Goal: Transaction & Acquisition: Purchase product/service

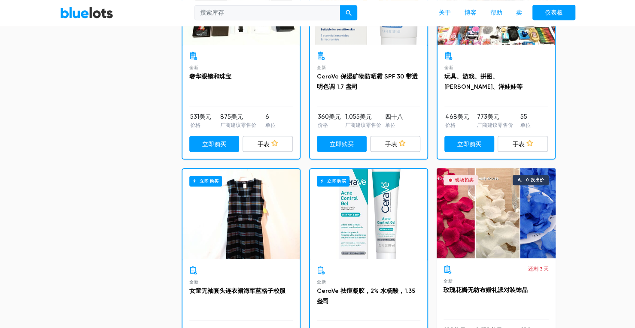
scroll to position [285, 0]
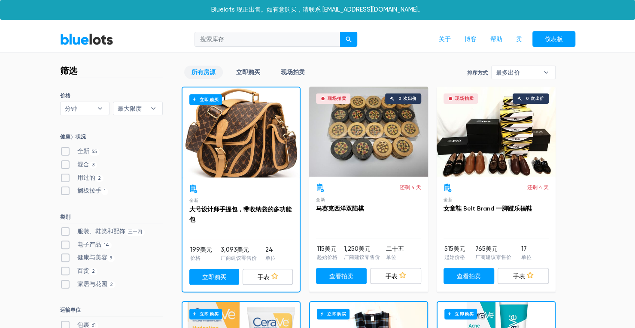
click at [226, 158] on div "立即购买" at bounding box center [240, 133] width 117 height 90
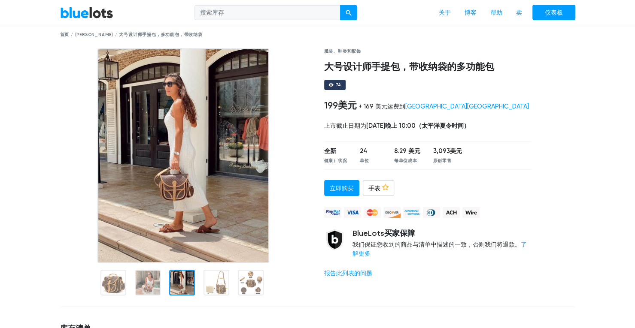
scroll to position [86, 0]
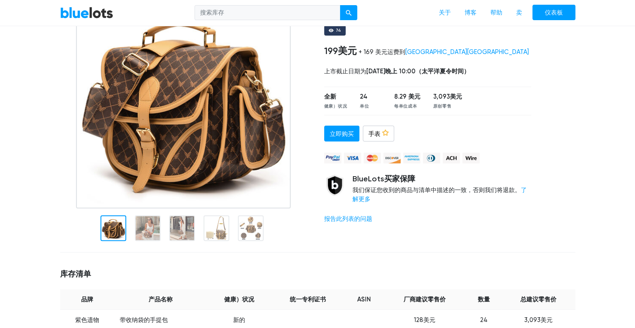
click at [116, 232] on div at bounding box center [113, 228] width 26 height 26
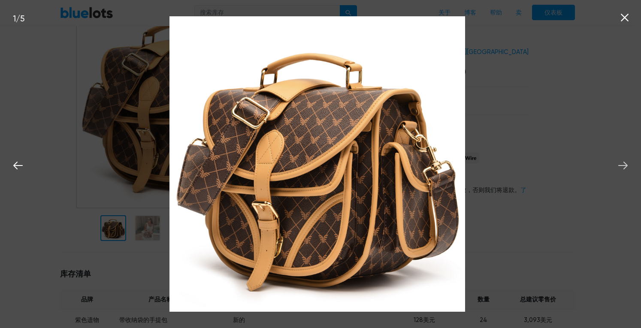
click at [625, 165] on icon at bounding box center [623, 165] width 13 height 13
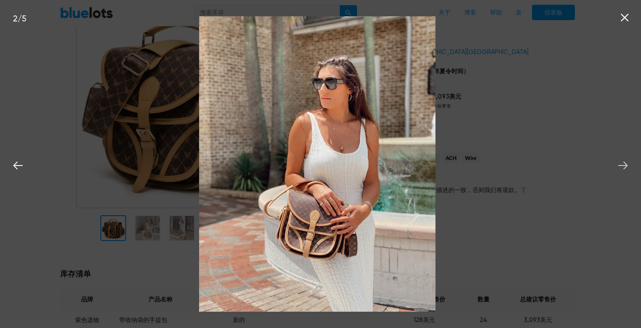
click at [625, 165] on icon at bounding box center [623, 165] width 13 height 13
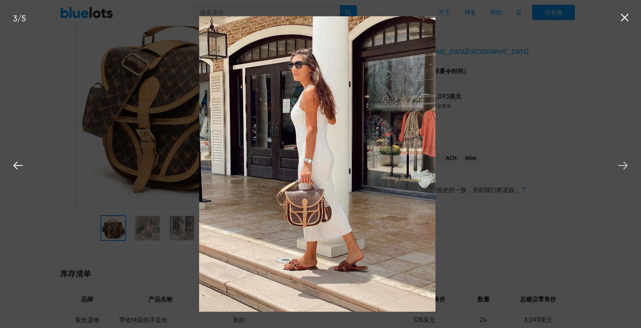
click at [625, 165] on icon at bounding box center [623, 165] width 13 height 13
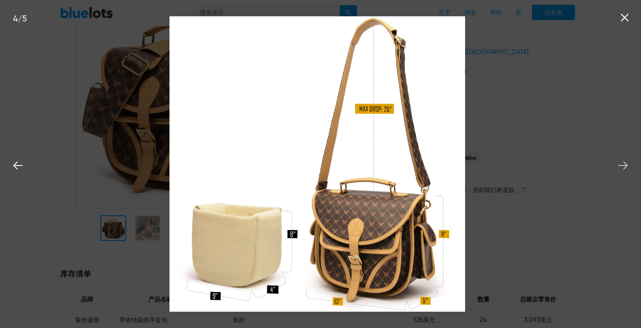
click at [625, 165] on icon at bounding box center [623, 165] width 13 height 13
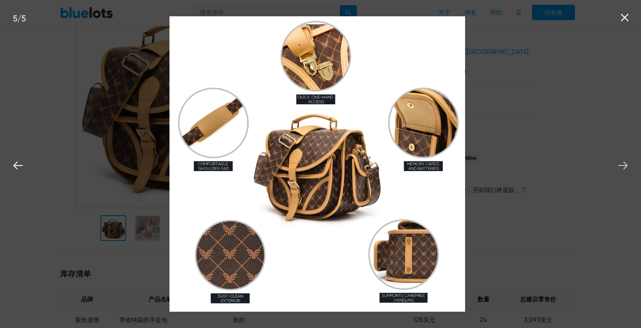
click at [625, 165] on icon at bounding box center [623, 165] width 13 height 13
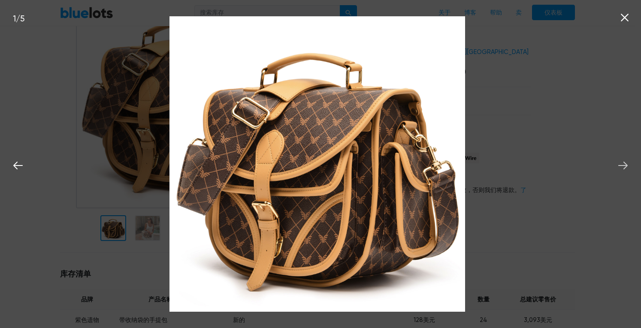
click at [625, 165] on icon at bounding box center [623, 165] width 13 height 13
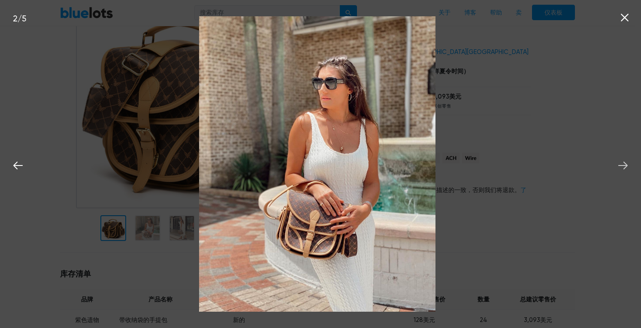
click at [623, 162] on icon at bounding box center [623, 165] width 13 height 13
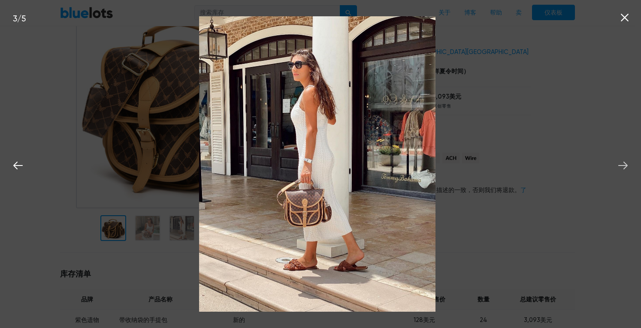
click at [623, 162] on icon at bounding box center [623, 165] width 13 height 13
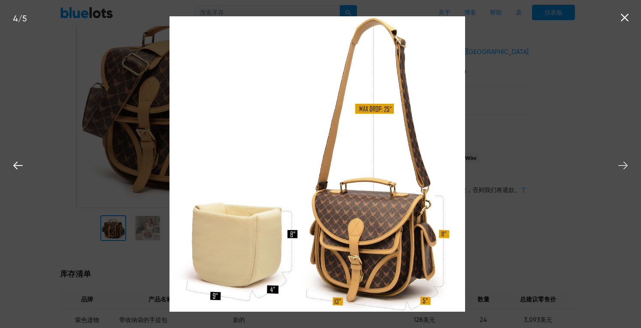
click at [623, 162] on icon at bounding box center [623, 165] width 13 height 13
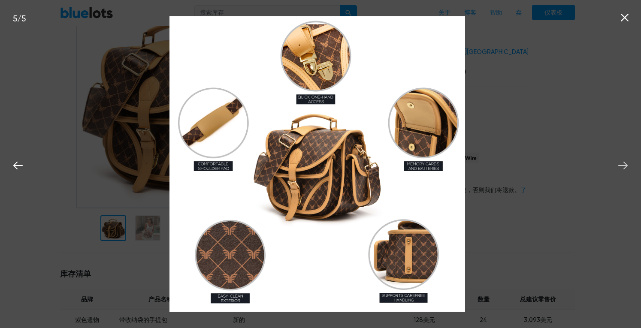
click at [623, 162] on icon at bounding box center [623, 165] width 13 height 13
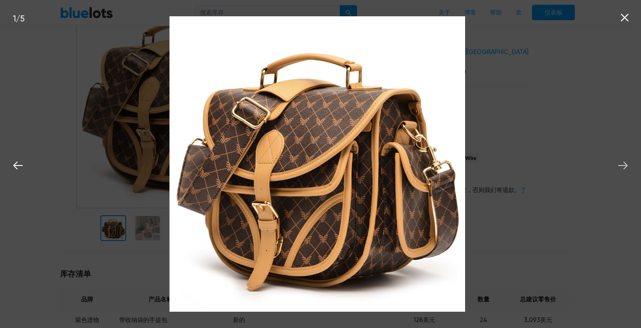
click at [623, 162] on icon at bounding box center [623, 165] width 13 height 13
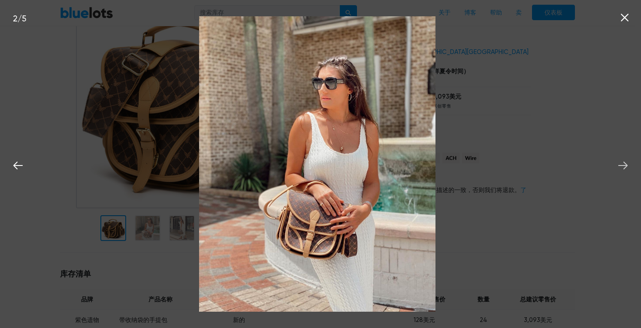
click at [623, 162] on icon at bounding box center [623, 165] width 13 height 13
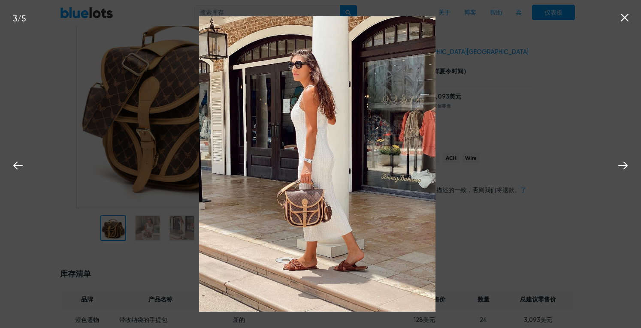
click at [623, 17] on icon at bounding box center [625, 18] width 8 height 8
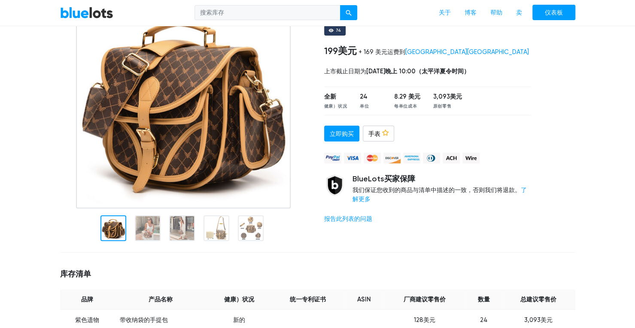
click at [550, 152] on div at bounding box center [559, 120] width 44 height 252
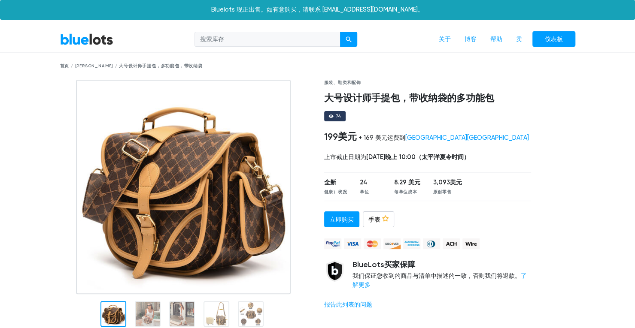
click at [91, 47] on div "BlueLots 关于 博客 帮助 卖 仪表板" at bounding box center [318, 39] width 528 height 16
click at [95, 41] on link "BlueLots" at bounding box center [86, 39] width 53 height 12
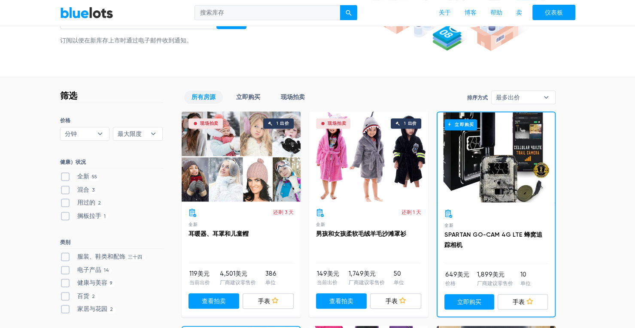
scroll to position [215, 0]
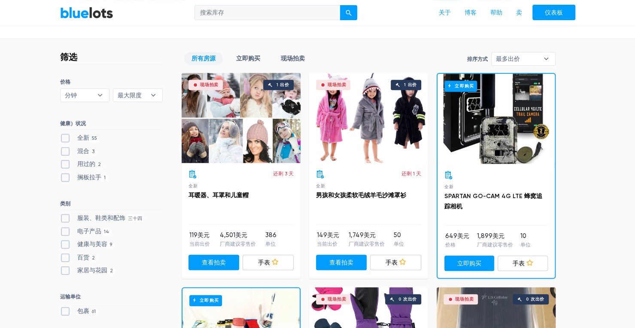
click at [483, 136] on div "立即购买" at bounding box center [495, 119] width 117 height 90
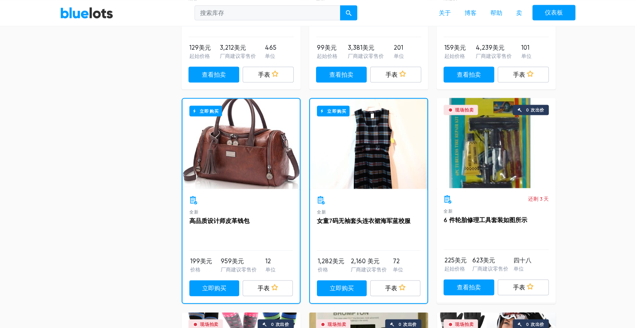
scroll to position [1159, 0]
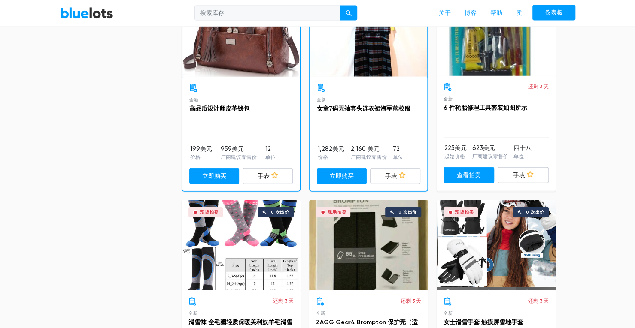
drag, startPoint x: 61, startPoint y: 188, endPoint x: 78, endPoint y: 191, distance: 17.3
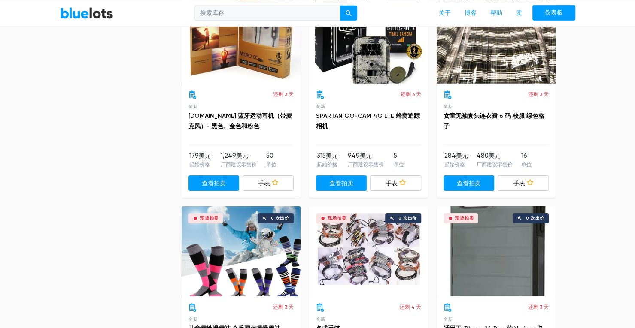
scroll to position [1674, 0]
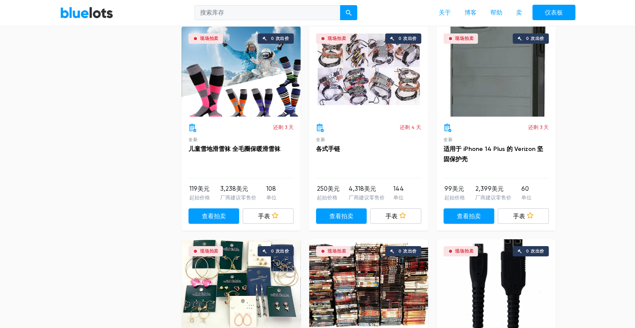
scroll to position [1760, 0]
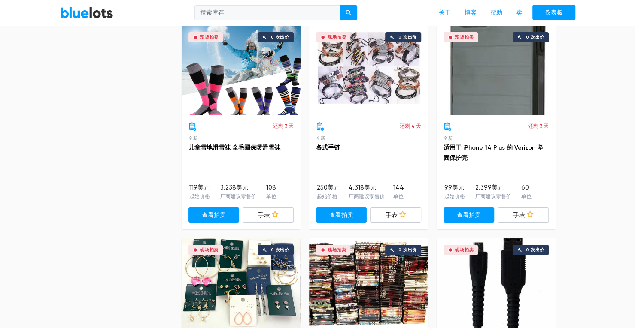
click at [142, 235] on div "筛选 过滤和排序 排序方式 最多出价 最快结束 新上市 最低价格 最高价 最多出价 ▾ 最多出价 最快结束 新上市 最低价格 最高价 价格 分钟 100美元 …" at bounding box center [318, 320] width 528 height 3653
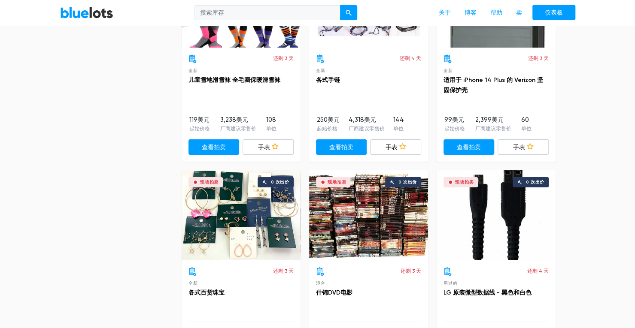
scroll to position [1888, 0]
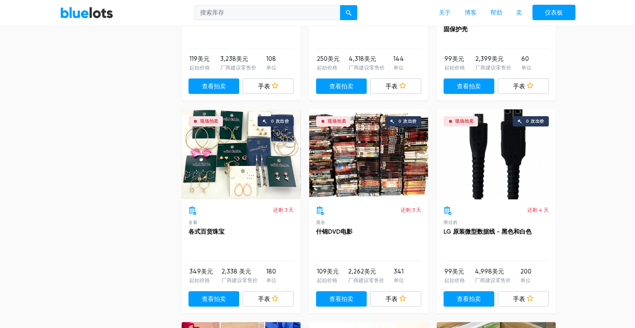
click at [169, 200] on div "筛选 过滤和排序 排序方式 最多出价 最快结束 新上市 最低价格 最高价 最多出价 ▾ 最多出价 最快结束 新上市 最低价格 最高价 价格 分钟 100美元 …" at bounding box center [318, 191] width 528 height 3653
drag, startPoint x: 203, startPoint y: 269, endPoint x: 273, endPoint y: 270, distance: 70.0
click at [273, 270] on ul "349美元 起始价格 2,338 美元 厂商建议零售价 180 单位" at bounding box center [240, 275] width 105 height 17
click at [286, 276] on ul "349美元 起始价格 2,338 美元 厂商建议零售价 180 单位" at bounding box center [240, 275] width 105 height 17
drag, startPoint x: 195, startPoint y: 273, endPoint x: 261, endPoint y: 273, distance: 65.7
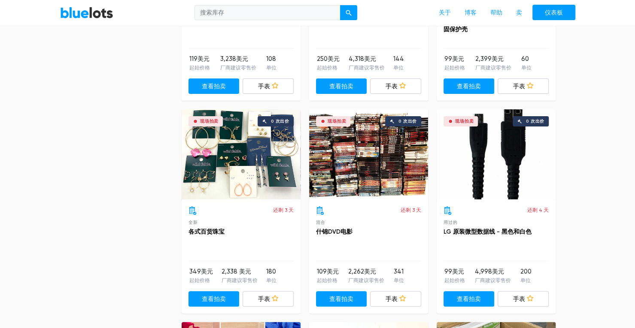
click at [259, 273] on ul "349美元 起始价格 2,338 美元 厂商建议零售价 180 单位" at bounding box center [240, 275] width 105 height 17
click at [261, 273] on ul "349美元 起始价格 2,338 美元 厂商建议零售价 180 单位" at bounding box center [240, 275] width 105 height 17
click at [156, 228] on div "筛选 过滤和排序 排序方式 最多出价 最快结束 新上市 最低价格 最高价 最多出价 ▾ 最多出价 最快结束 新上市 最低价格 最高价 价格 分钟 100美元 …" at bounding box center [318, 191] width 528 height 3653
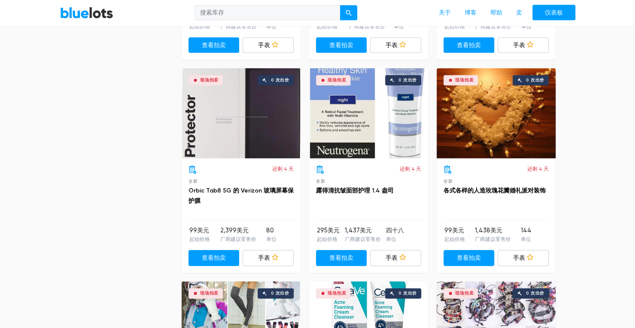
scroll to position [2317, 0]
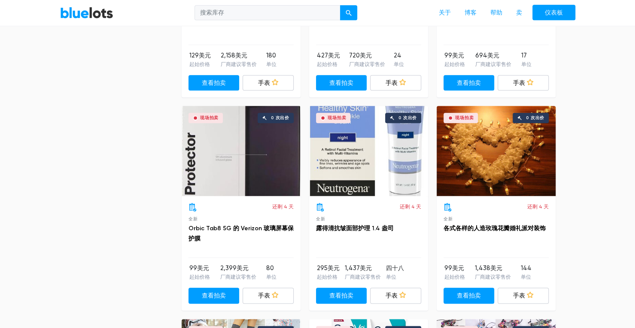
click at [372, 167] on div "现场拍卖 0 次出价" at bounding box center [368, 151] width 119 height 90
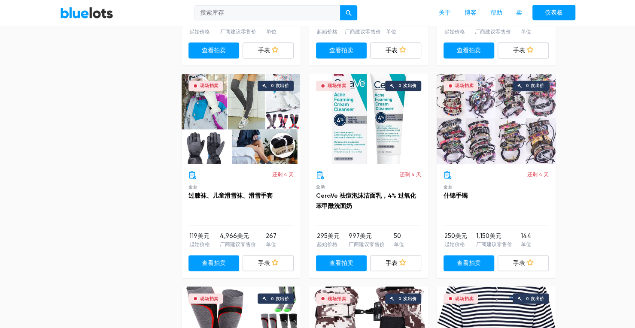
scroll to position [2618, 0]
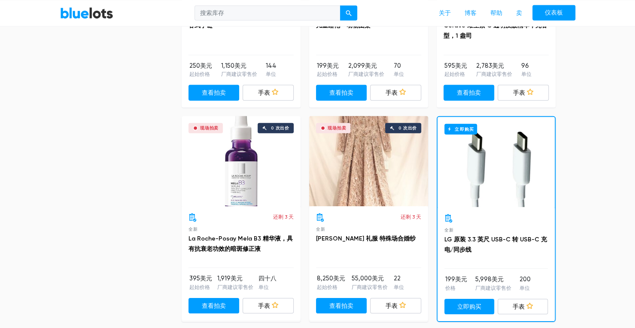
scroll to position [3390, 0]
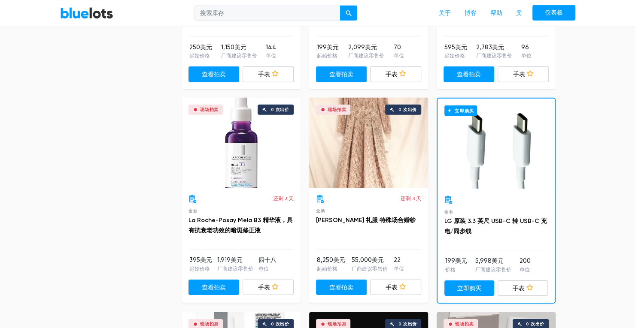
click at [343, 159] on div "现场拍卖 0 次出价" at bounding box center [368, 143] width 119 height 90
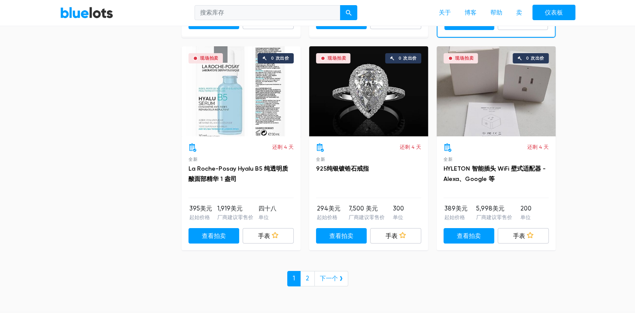
scroll to position [3777, 0]
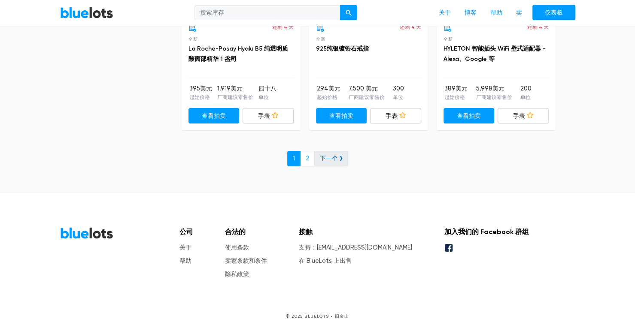
click at [321, 155] on font "下一个 ❯" at bounding box center [331, 158] width 23 height 7
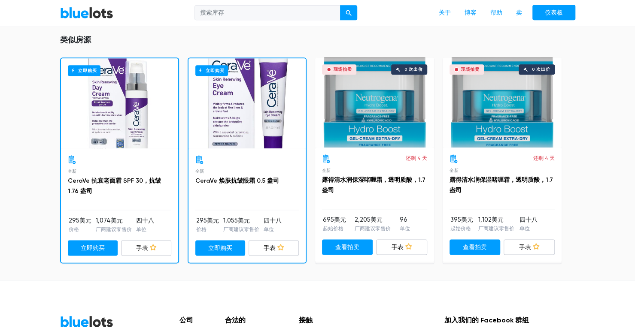
scroll to position [558, 0]
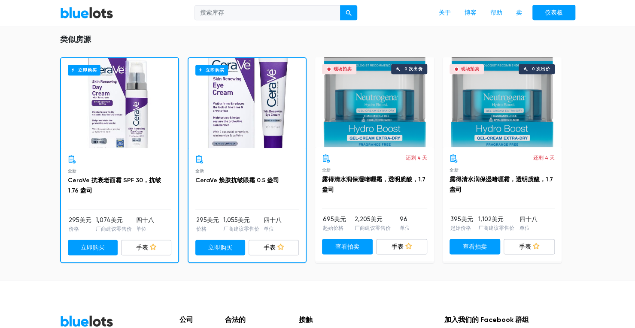
click at [241, 115] on div "立即购买" at bounding box center [246, 103] width 117 height 90
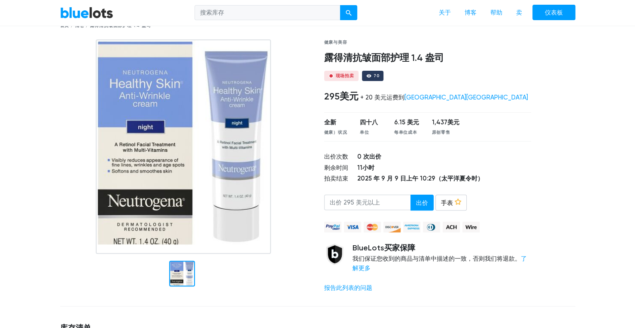
scroll to position [0, 0]
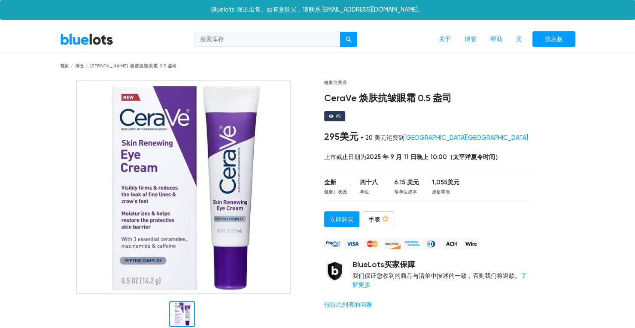
click at [59, 191] on div at bounding box center [186, 206] width 264 height 252
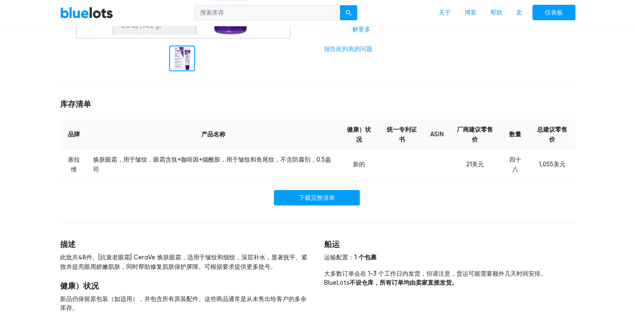
scroll to position [257, 0]
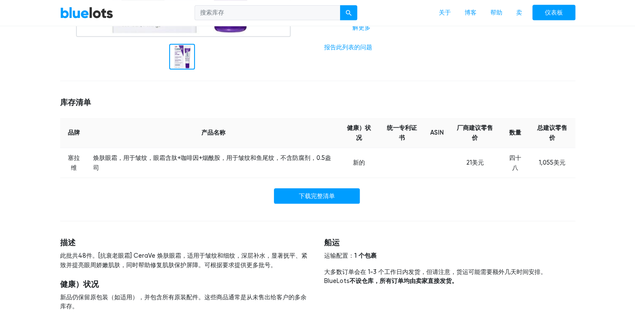
click at [572, 214] on div "首页 / 清仓 / [PERSON_NAME] 焕肤抗皱眼霜 0.5 盎司 健康与美容 CeraVe 焕肤抗皱眼霜 0.5 盎司 65 295美元 + 20 …" at bounding box center [318, 58] width 528 height 527
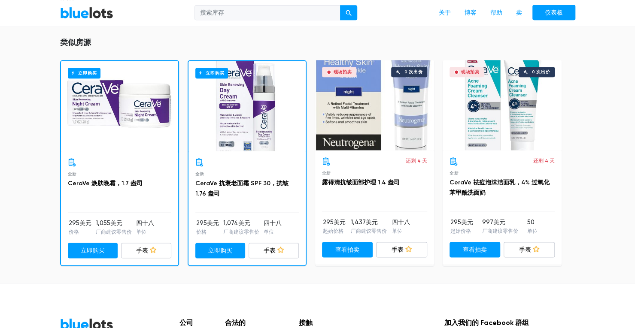
scroll to position [386, 0]
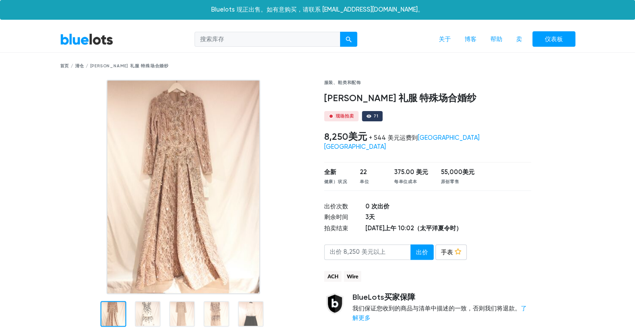
click at [86, 159] on div at bounding box center [185, 187] width 251 height 215
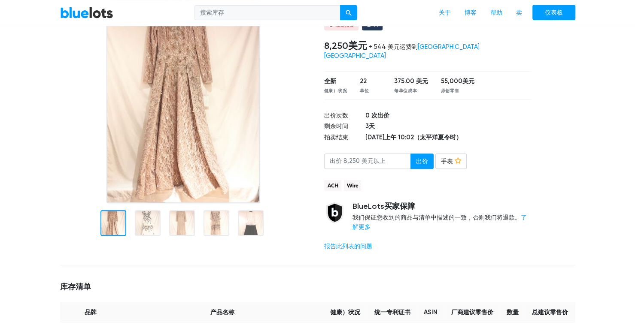
scroll to position [215, 0]
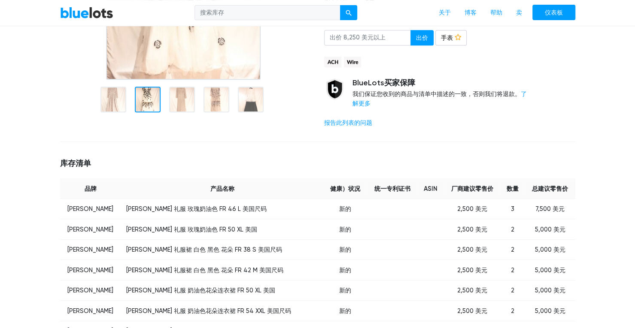
click at [139, 96] on div at bounding box center [148, 100] width 26 height 26
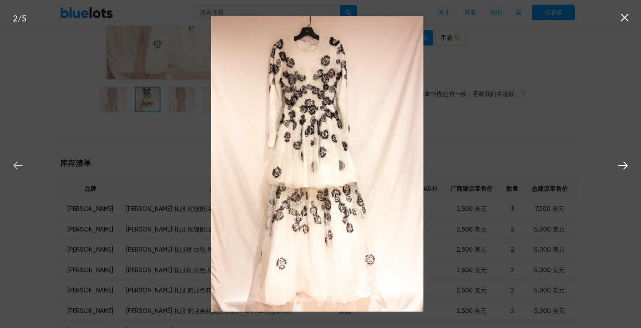
click at [13, 164] on icon at bounding box center [18, 165] width 13 height 13
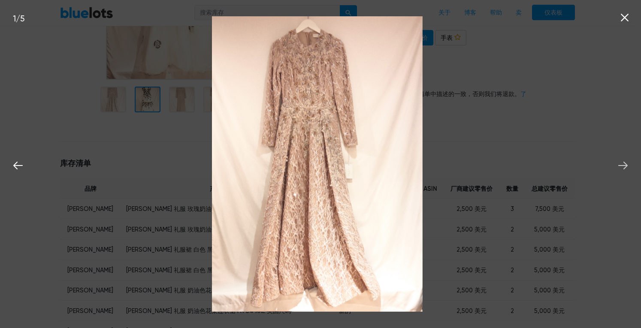
click at [625, 166] on icon at bounding box center [622, 166] width 9 height 8
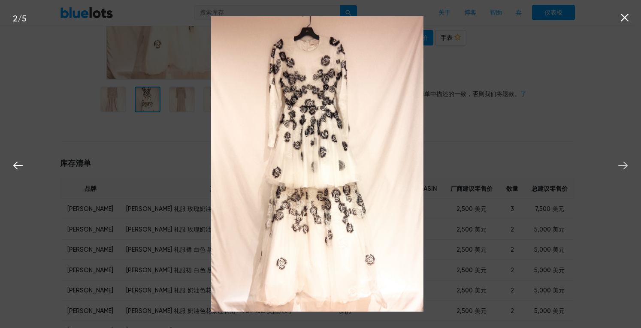
click at [625, 166] on icon at bounding box center [622, 166] width 9 height 8
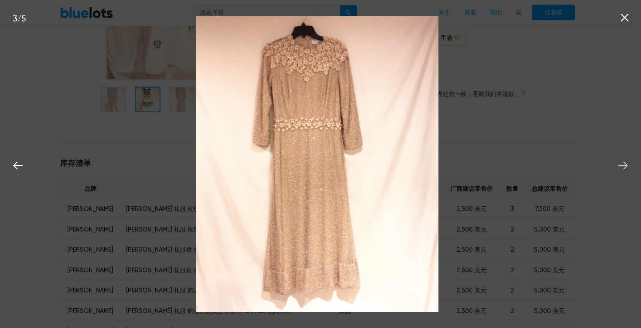
click at [624, 166] on icon at bounding box center [622, 166] width 9 height 8
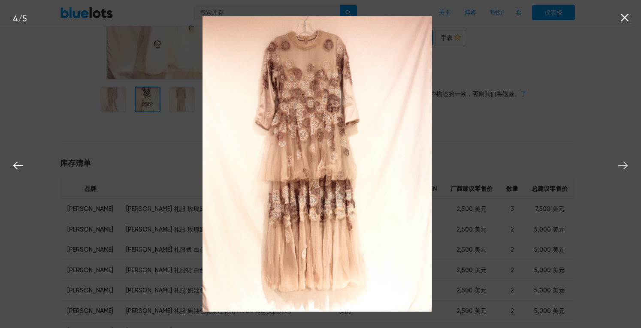
click at [624, 166] on icon at bounding box center [622, 166] width 9 height 8
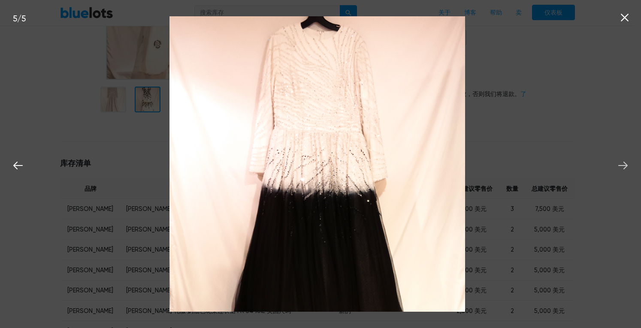
click at [624, 166] on icon at bounding box center [622, 166] width 9 height 8
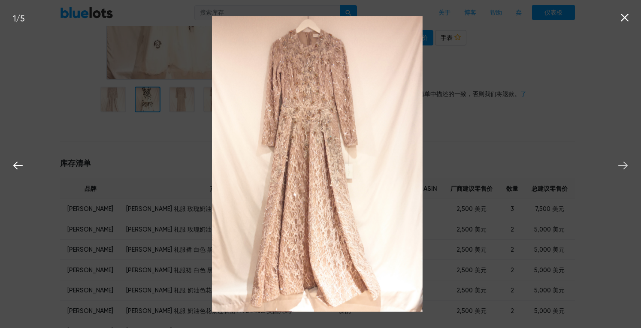
click at [624, 166] on icon at bounding box center [622, 166] width 9 height 8
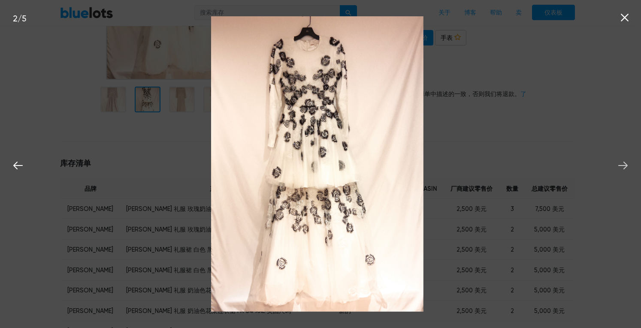
click at [624, 166] on icon at bounding box center [622, 166] width 9 height 8
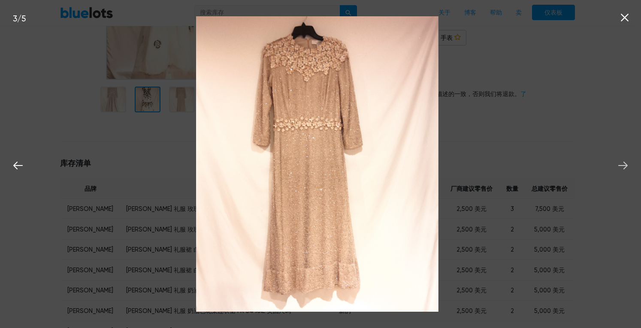
click at [624, 166] on icon at bounding box center [622, 166] width 9 height 8
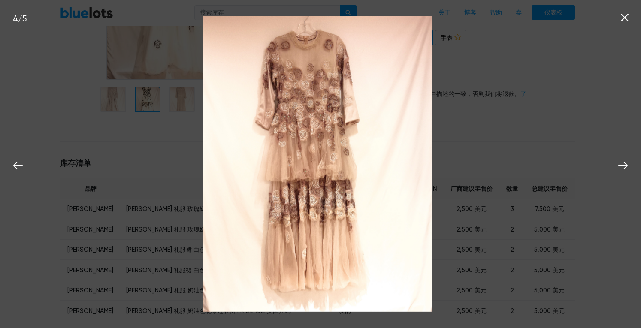
click at [626, 17] on icon at bounding box center [625, 18] width 8 height 8
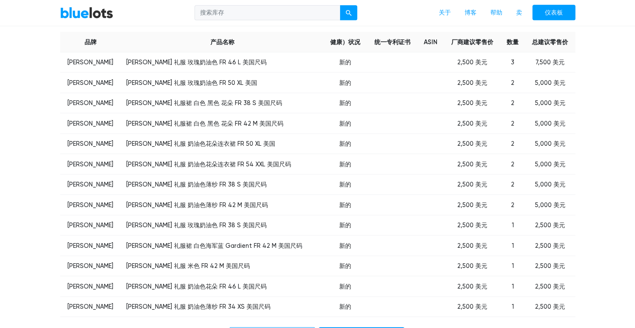
scroll to position [343, 0]
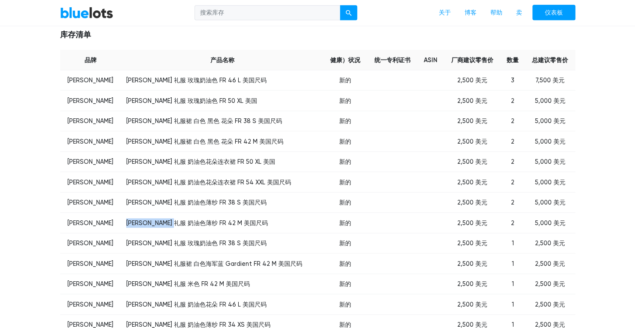
drag, startPoint x: 106, startPoint y: 214, endPoint x: 149, endPoint y: 218, distance: 43.5
click at [149, 218] on td "Celine Moreau 礼服 奶油色薄纱 FR 42 M 美国尺码" at bounding box center [222, 223] width 202 height 21
click at [61, 204] on td "席琳·莫罗" at bounding box center [90, 202] width 61 height 21
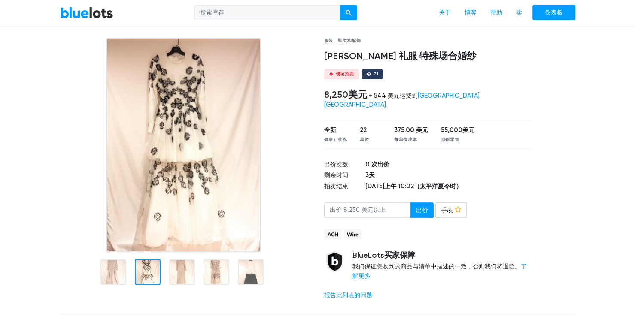
scroll to position [0, 0]
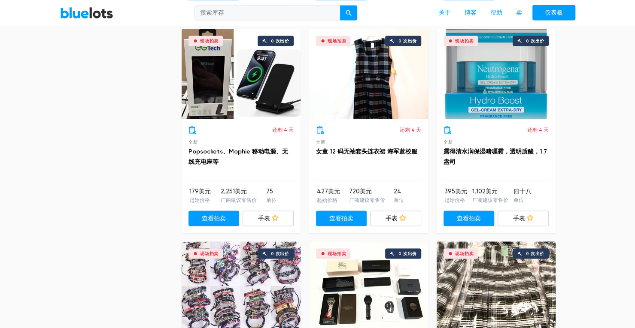
scroll to position [901, 0]
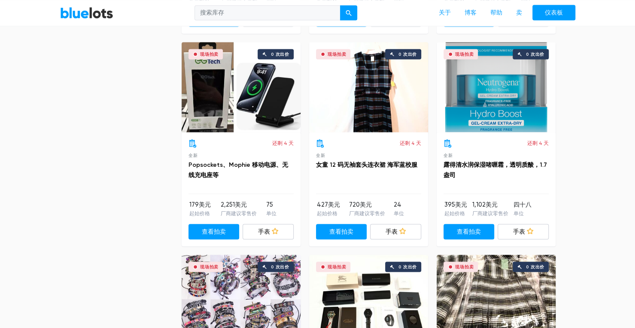
click at [139, 173] on div "筛选 过滤和排序 排序方式 最多出价 最快结束 新上市 最低价格 最高价 最多出价 ▾ 最多出价 最快结束 新上市 最低价格 最高价 价格 分钟 100美元 …" at bounding box center [318, 19] width 528 height 1734
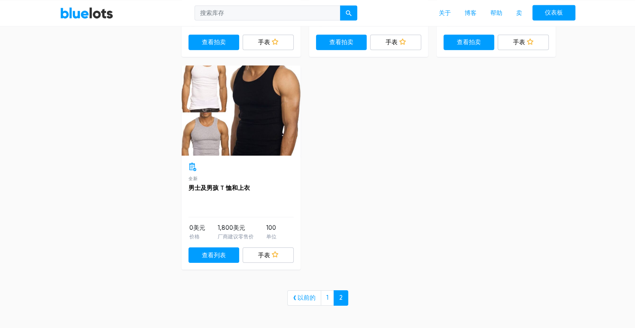
scroll to position [1588, 0]
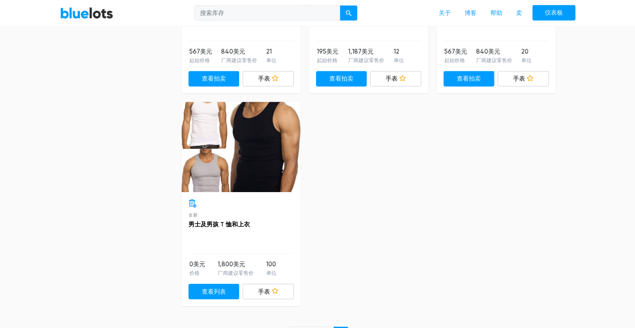
scroll to position [1373, 0]
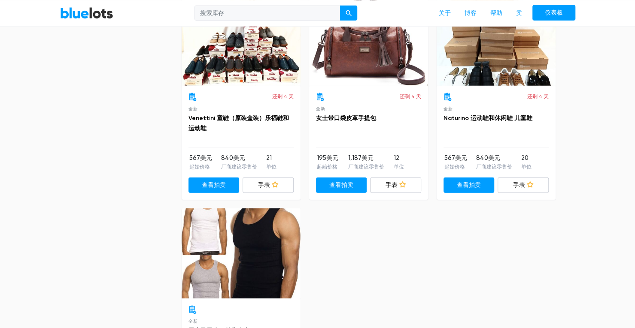
click at [227, 240] on div at bounding box center [241, 254] width 119 height 90
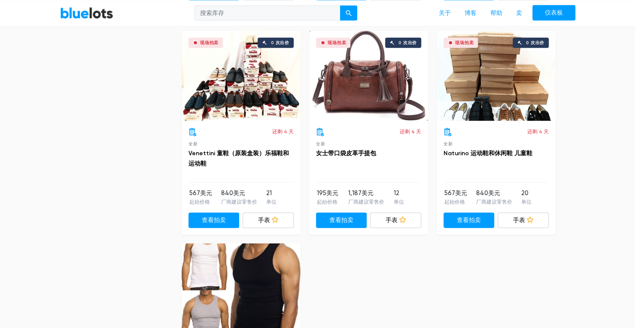
scroll to position [1330, 0]
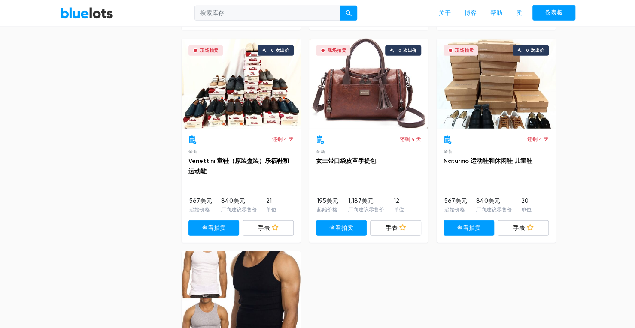
click at [257, 107] on div "现场拍卖 0 次出价" at bounding box center [241, 84] width 119 height 90
click at [492, 109] on div "现场拍卖 0 次出价" at bounding box center [495, 84] width 119 height 90
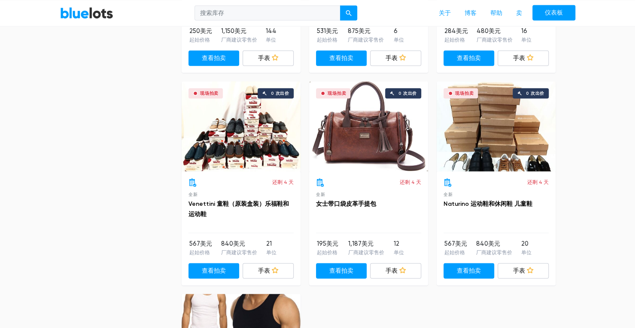
scroll to position [987, 0]
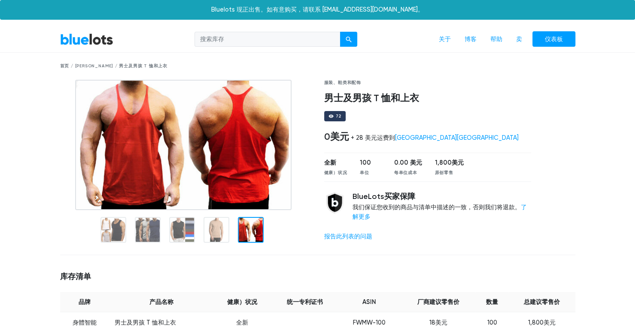
click at [419, 212] on div "BlueLots买家保障 我们保证您收到的商品与清单中描述的一致，否则我们将退款。 了解更多" at bounding box center [441, 207] width 179 height 30
click at [334, 116] on div "72" at bounding box center [335, 116] width 22 height 10
click at [373, 123] on div "服装、鞋类和配饰 男士及男孩 T 恤和上衣 72 0美元 + 28 美元运费到 加利福尼亚州博蒙特 全新 健康）状况 100 单位 0.00 美元 每单位成本…" at bounding box center [428, 164] width 220 height 169
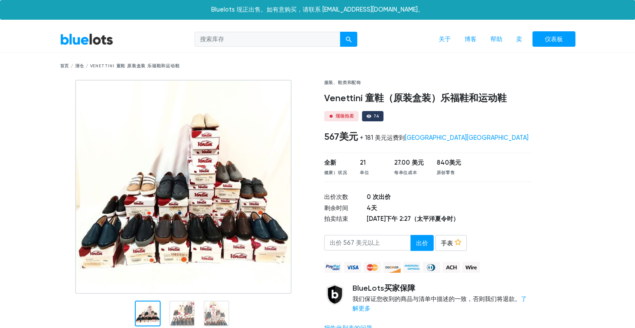
click at [173, 230] on img at bounding box center [183, 187] width 216 height 214
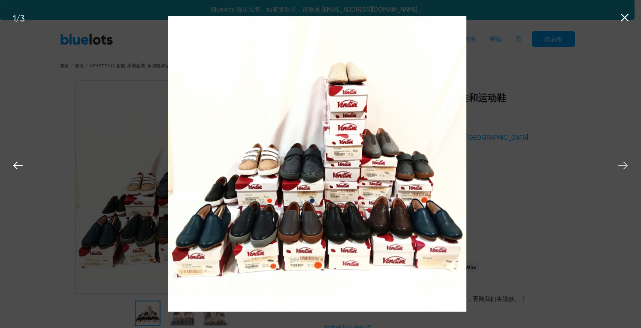
click at [626, 168] on icon at bounding box center [623, 165] width 13 height 13
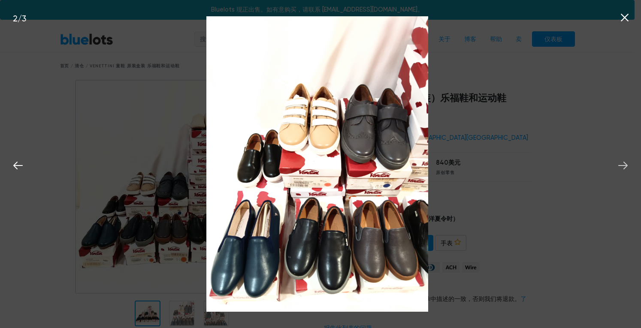
click at [626, 168] on icon at bounding box center [623, 165] width 13 height 13
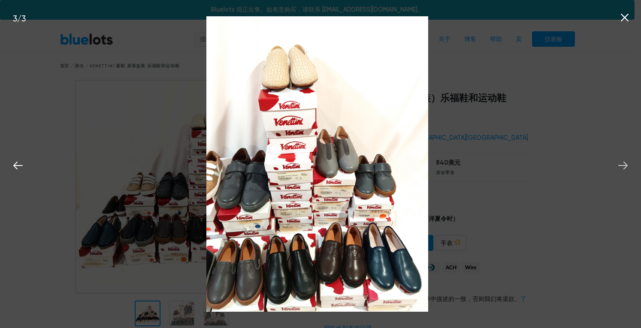
click at [626, 168] on icon at bounding box center [623, 165] width 13 height 13
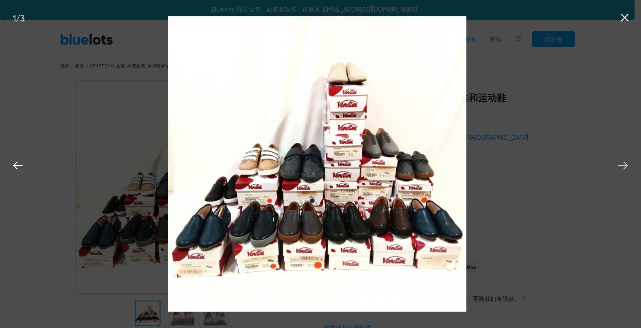
click at [626, 168] on icon at bounding box center [623, 165] width 13 height 13
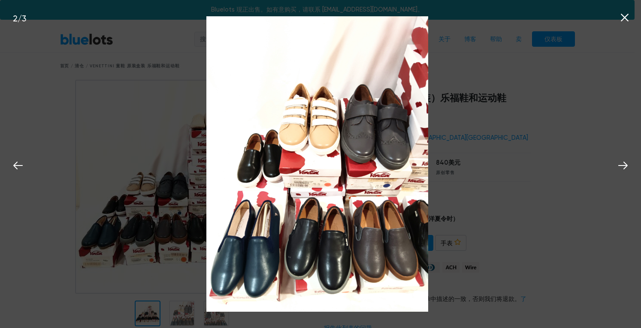
click at [556, 184] on div "2 / 3" at bounding box center [320, 164] width 641 height 328
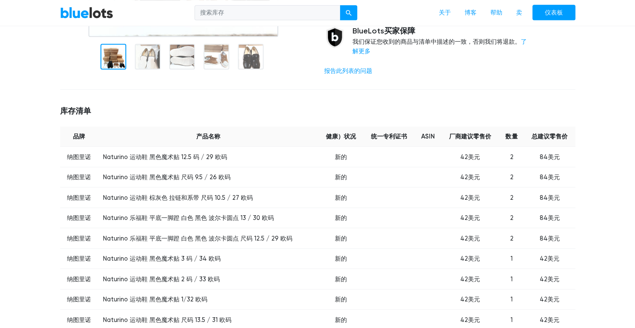
scroll to position [601, 0]
